Goal: Information Seeking & Learning: Learn about a topic

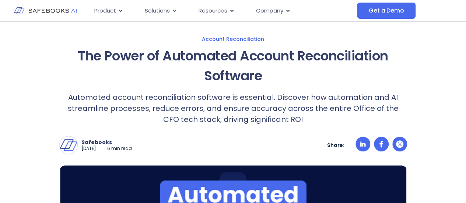
click at [243, 162] on div "The Power of Automated Account Reconciliation Software Automated account reconc…" at bounding box center [233, 195] width 348 height 298
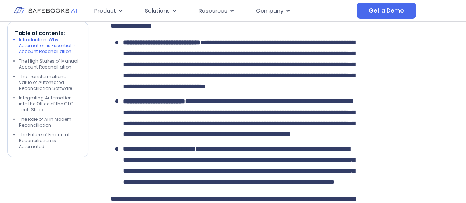
scroll to position [705, 0]
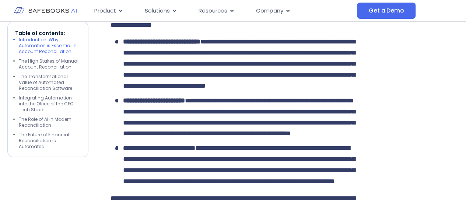
drag, startPoint x: 155, startPoint y: 100, endPoint x: 285, endPoint y: 120, distance: 131.9
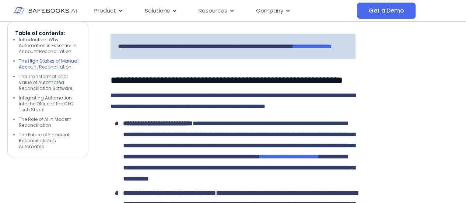
scroll to position [898, 0]
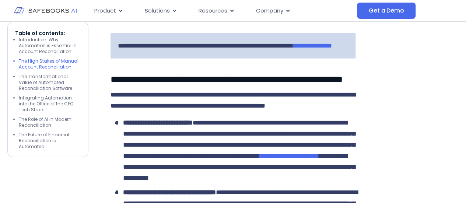
drag, startPoint x: 146, startPoint y: 93, endPoint x: 309, endPoint y: 129, distance: 166.2
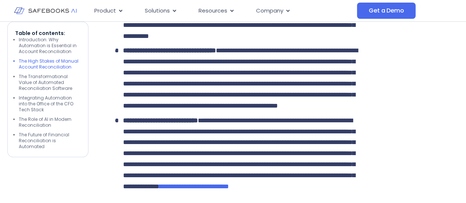
scroll to position [1040, 0]
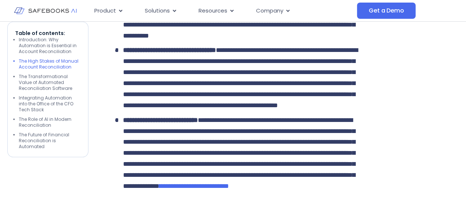
drag, startPoint x: 179, startPoint y: 118, endPoint x: 247, endPoint y: 150, distance: 75.4
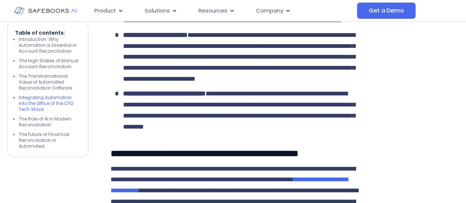
scroll to position [1791, 0]
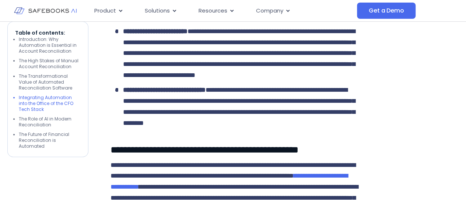
drag, startPoint x: 120, startPoint y: 112, endPoint x: 257, endPoint y: 145, distance: 140.1
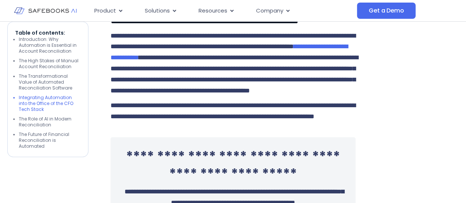
scroll to position [1920, 0]
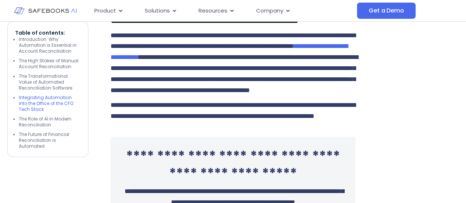
drag, startPoint x: 151, startPoint y: 120, endPoint x: 286, endPoint y: 159, distance: 140.4
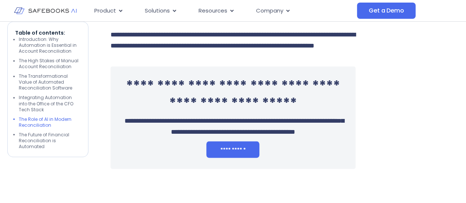
scroll to position [2015, 0]
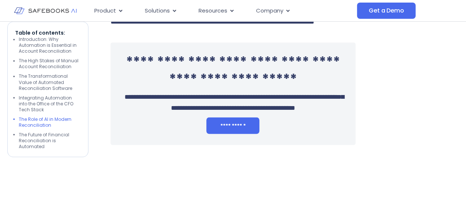
drag, startPoint x: 123, startPoint y: 81, endPoint x: 228, endPoint y: 90, distance: 105.0
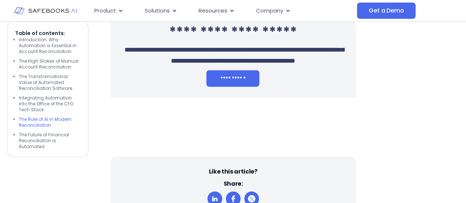
scroll to position [2099, 0]
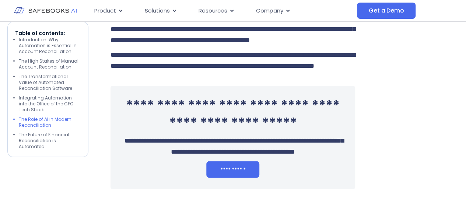
drag, startPoint x: 180, startPoint y: 42, endPoint x: 287, endPoint y: 46, distance: 106.9
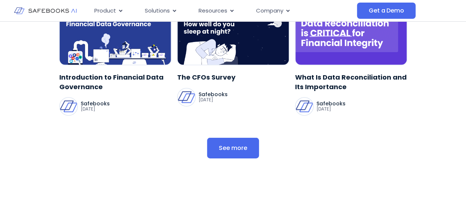
scroll to position [2466, 0]
